Goal: Task Accomplishment & Management: Use online tool/utility

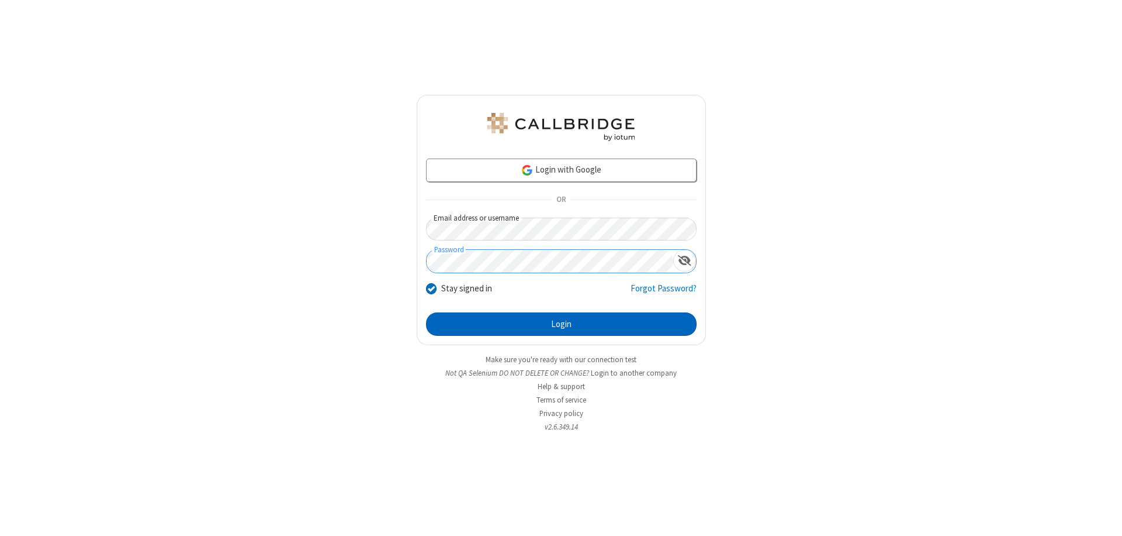
click at [561, 324] on button "Login" at bounding box center [561, 323] width 271 height 23
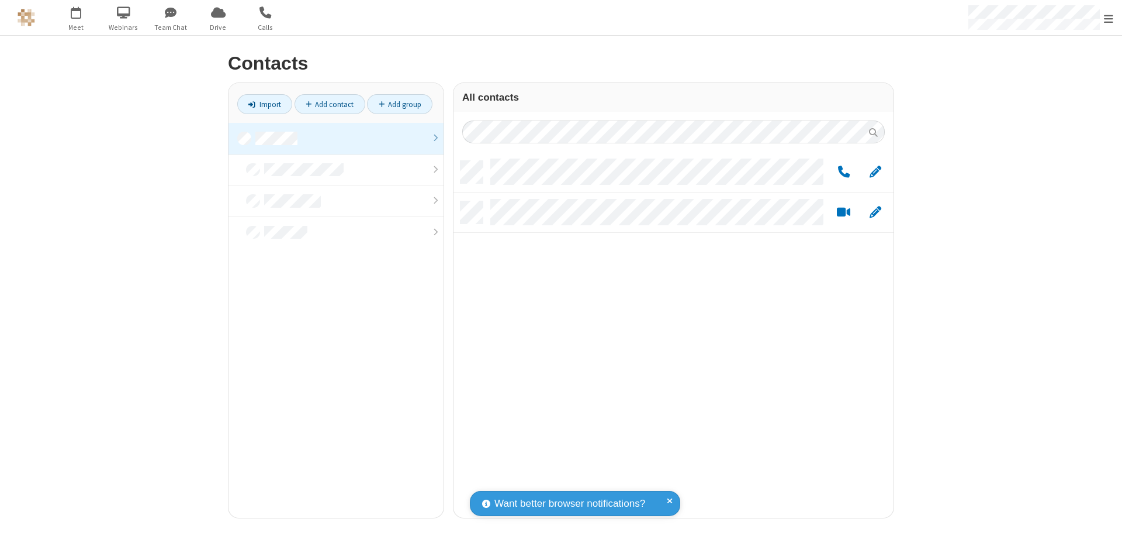
scroll to position [357, 431]
click at [336, 138] on link at bounding box center [336, 139] width 215 height 32
click at [400, 104] on link "Add group" at bounding box center [399, 104] width 65 height 20
